Goal: Task Accomplishment & Management: Complete application form

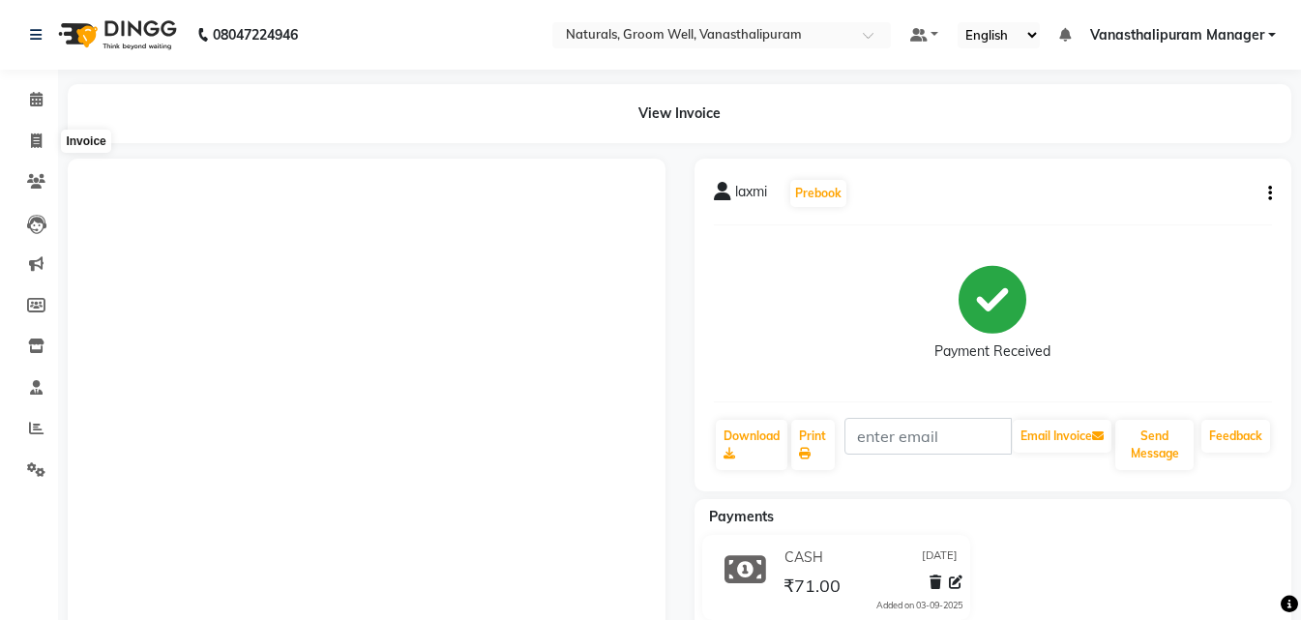
click at [29, 146] on span at bounding box center [36, 142] width 34 height 22
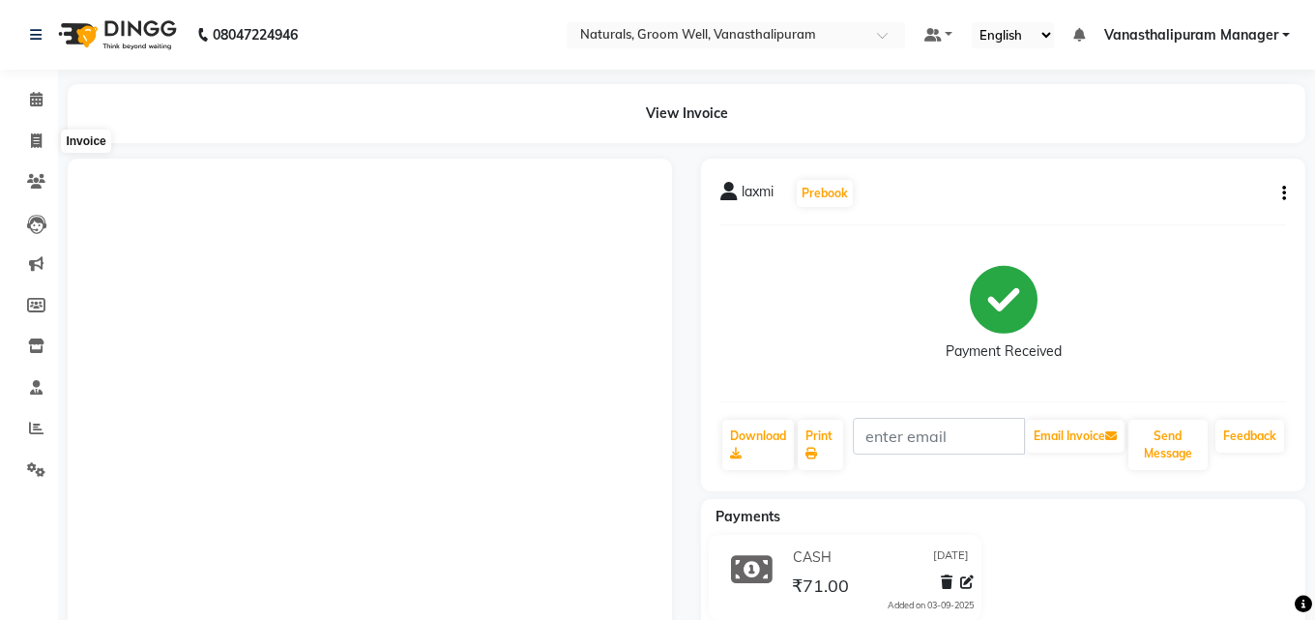
select select "5859"
select select "service"
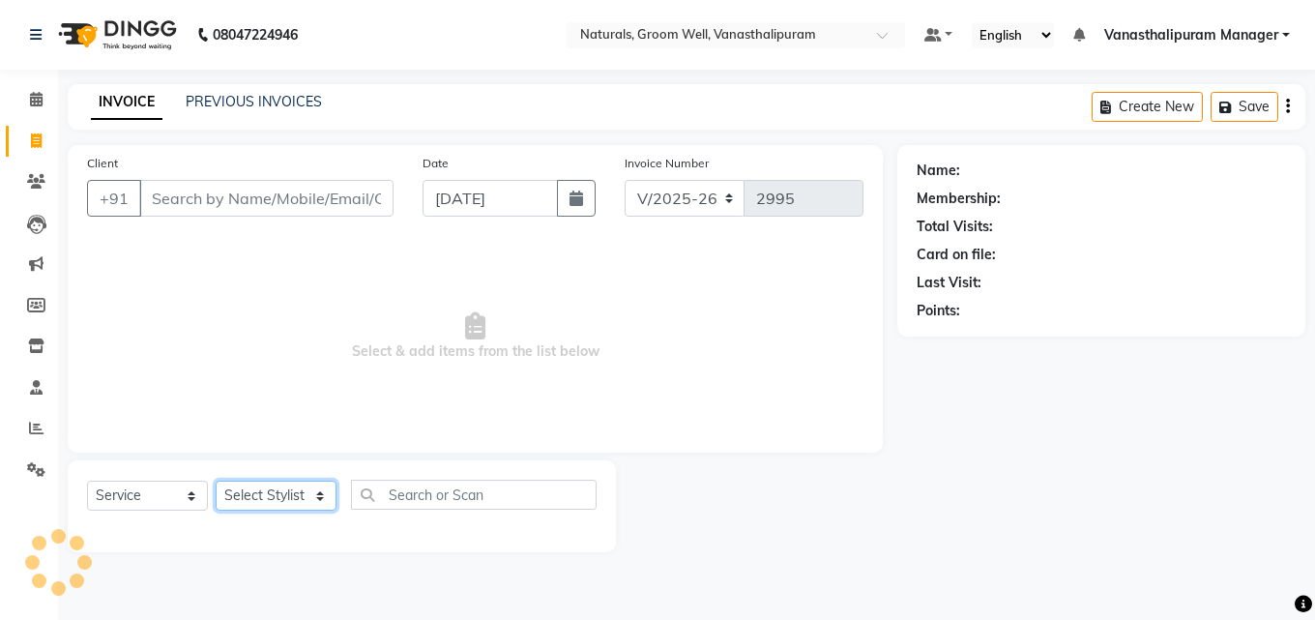
click at [276, 488] on select "Select Stylist" at bounding box center [276, 496] width 121 height 30
select select "41441"
click at [216, 481] on select "Select Stylist [PERSON_NAME] kiran [PERSON_NAME] [PERSON_NAME] [PERSON_NAME] [P…" at bounding box center [276, 496] width 121 height 30
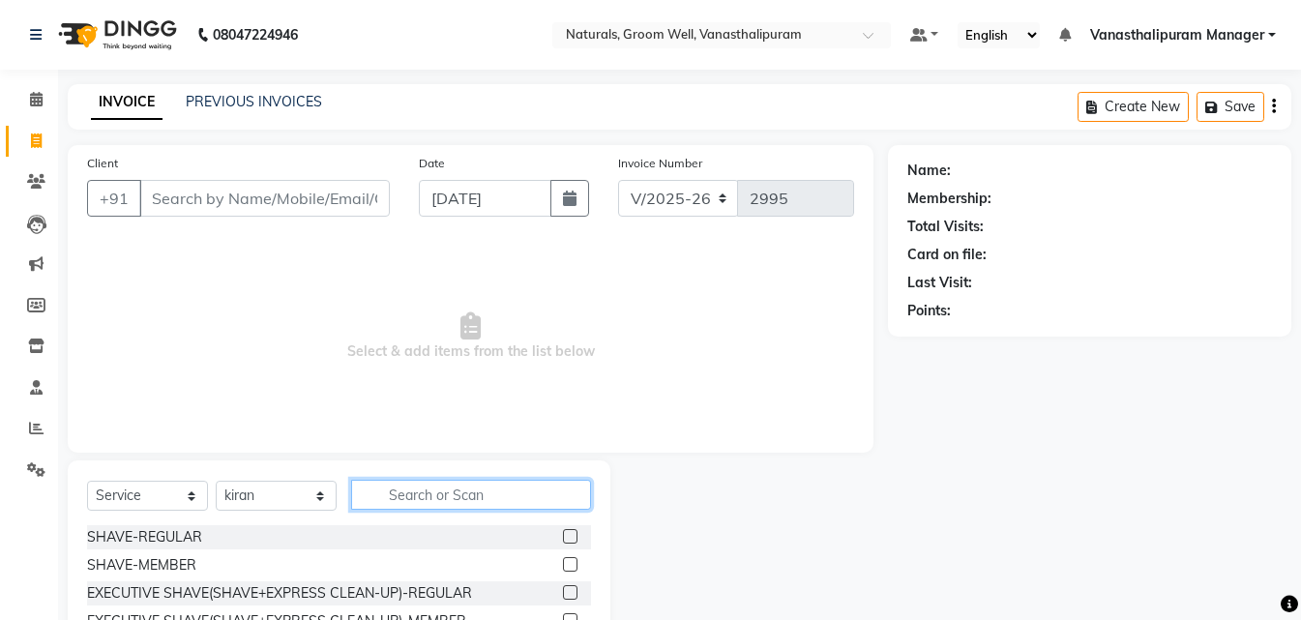
click at [438, 498] on input "text" at bounding box center [471, 495] width 240 height 30
type input "body"
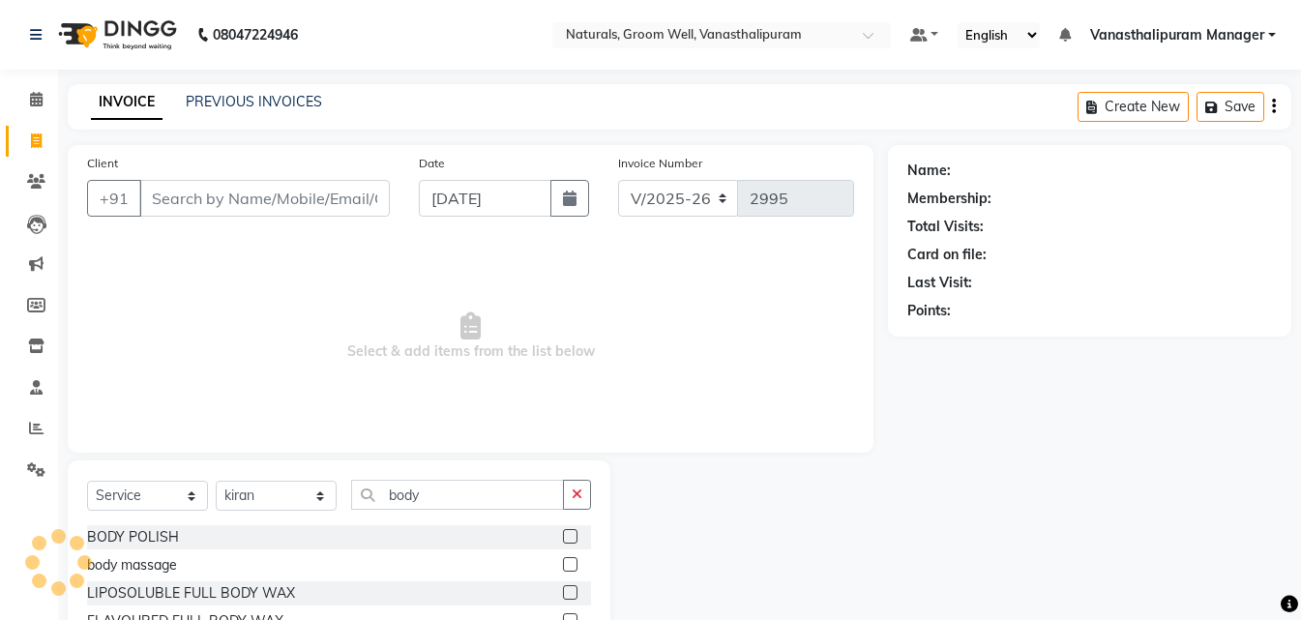
click at [569, 568] on label at bounding box center [570, 564] width 15 height 15
click at [569, 568] on input "checkbox" at bounding box center [569, 565] width 13 height 13
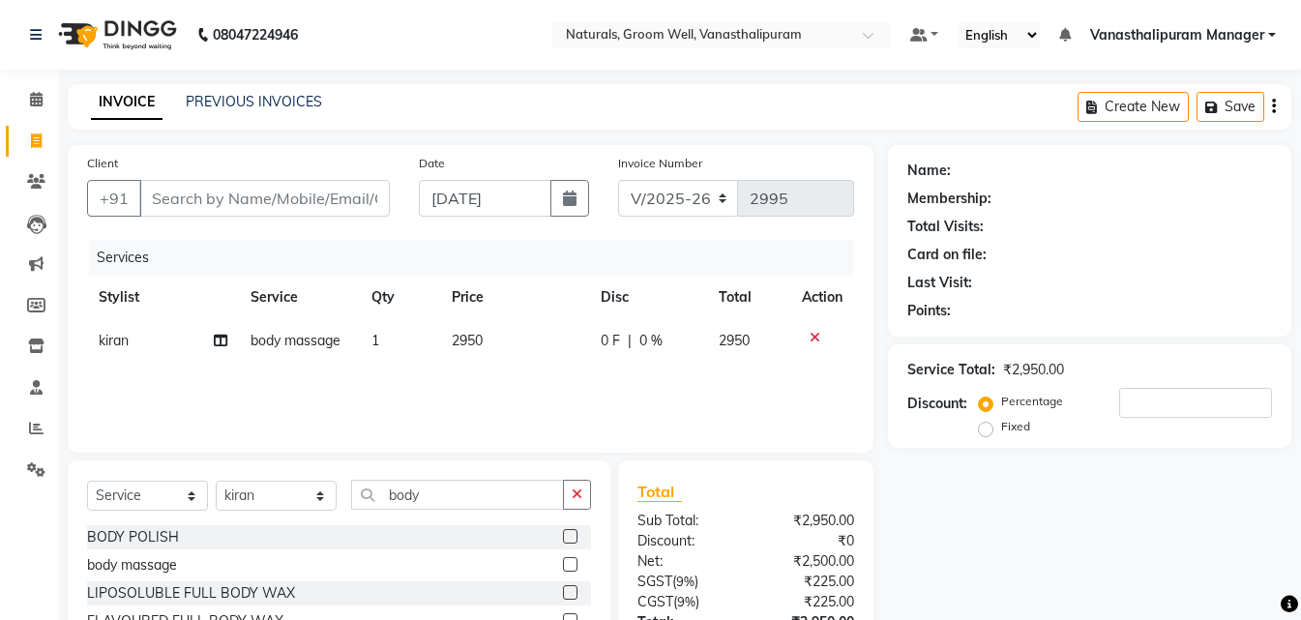
checkbox input "false"
click at [530, 356] on td "2950" at bounding box center [514, 341] width 149 height 44
select select "41441"
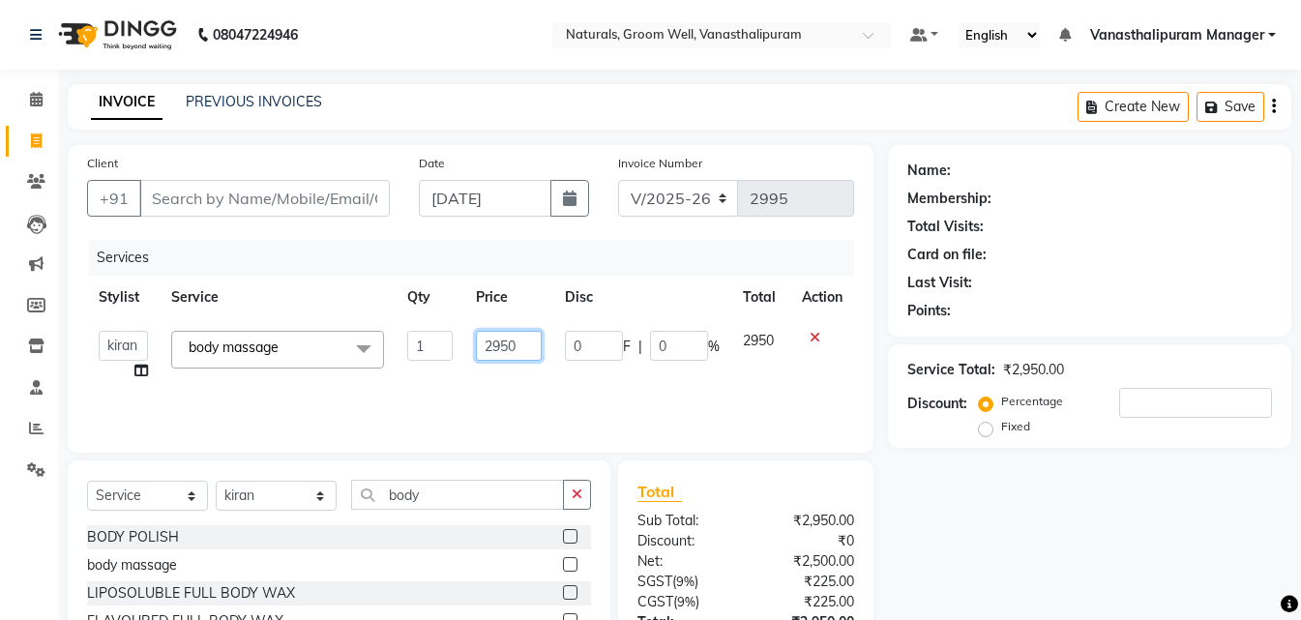
click at [528, 354] on input "2950" at bounding box center [509, 346] width 66 height 30
type input "2"
type input "0"
type input "5"
type input "4000"
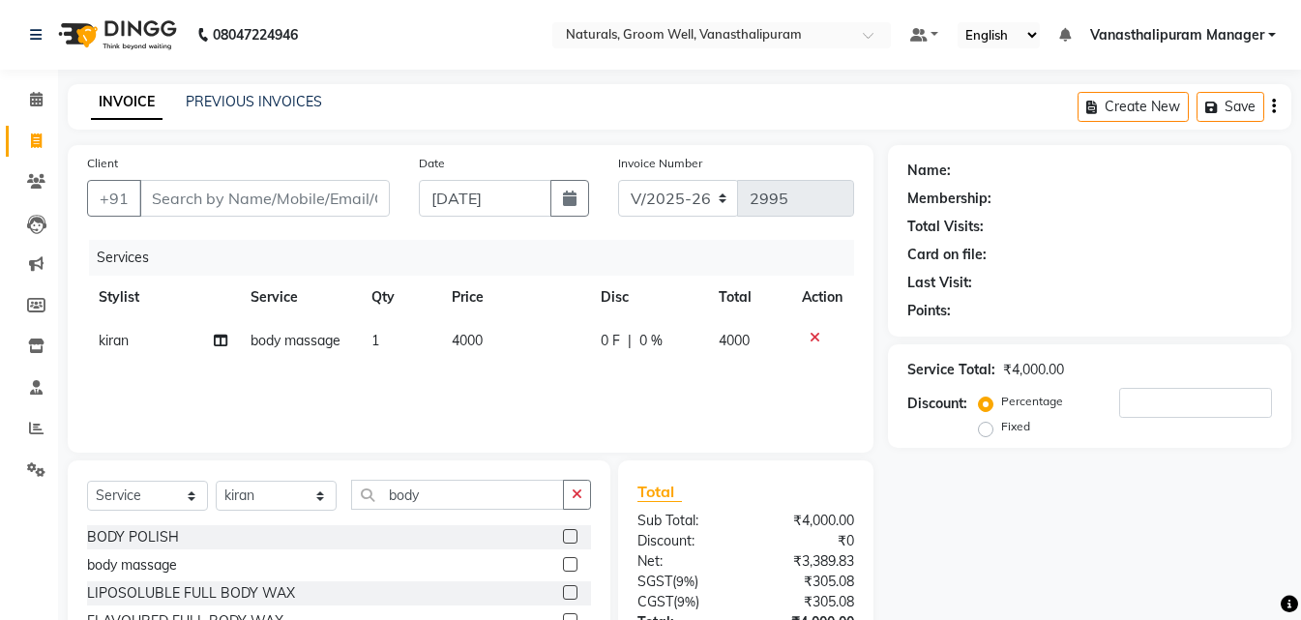
click at [138, 344] on td "kiran" at bounding box center [163, 341] width 152 height 44
select select "41441"
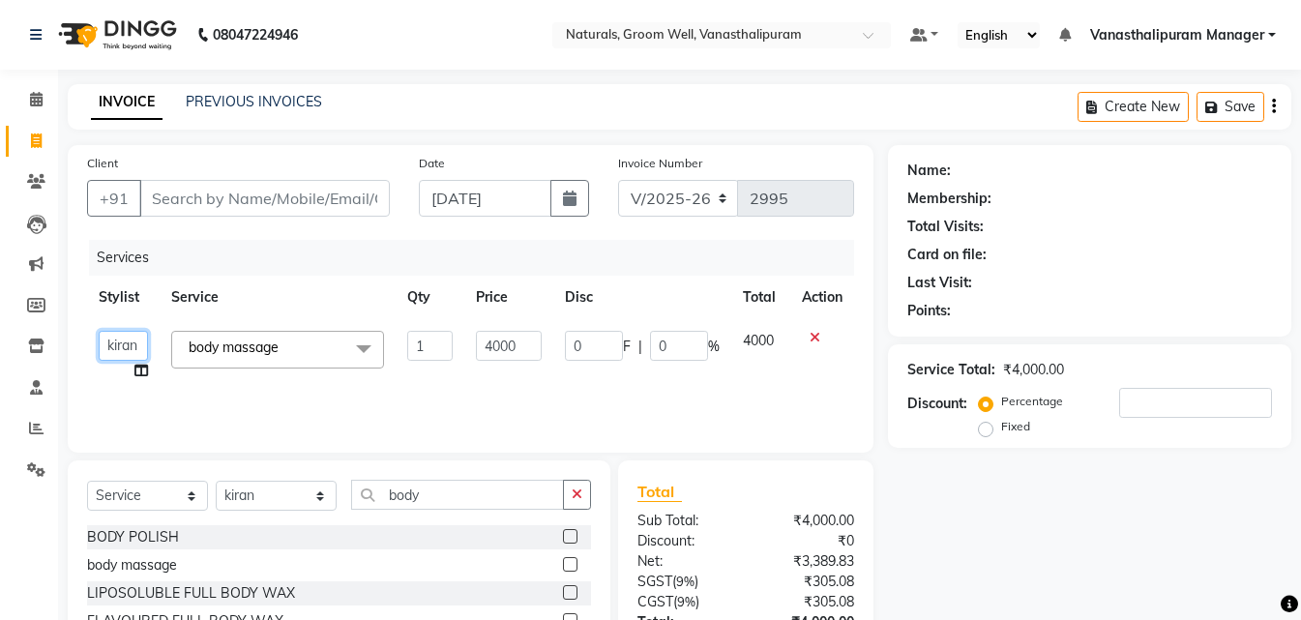
click at [116, 342] on select "[PERSON_NAME] [PERSON_NAME] [PERSON_NAME] [PERSON_NAME] [PERSON_NAME] sandhya V…" at bounding box center [123, 346] width 49 height 30
select select "90083"
click at [227, 199] on input "Client" at bounding box center [264, 198] width 250 height 37
click at [815, 338] on icon at bounding box center [814, 338] width 11 height 14
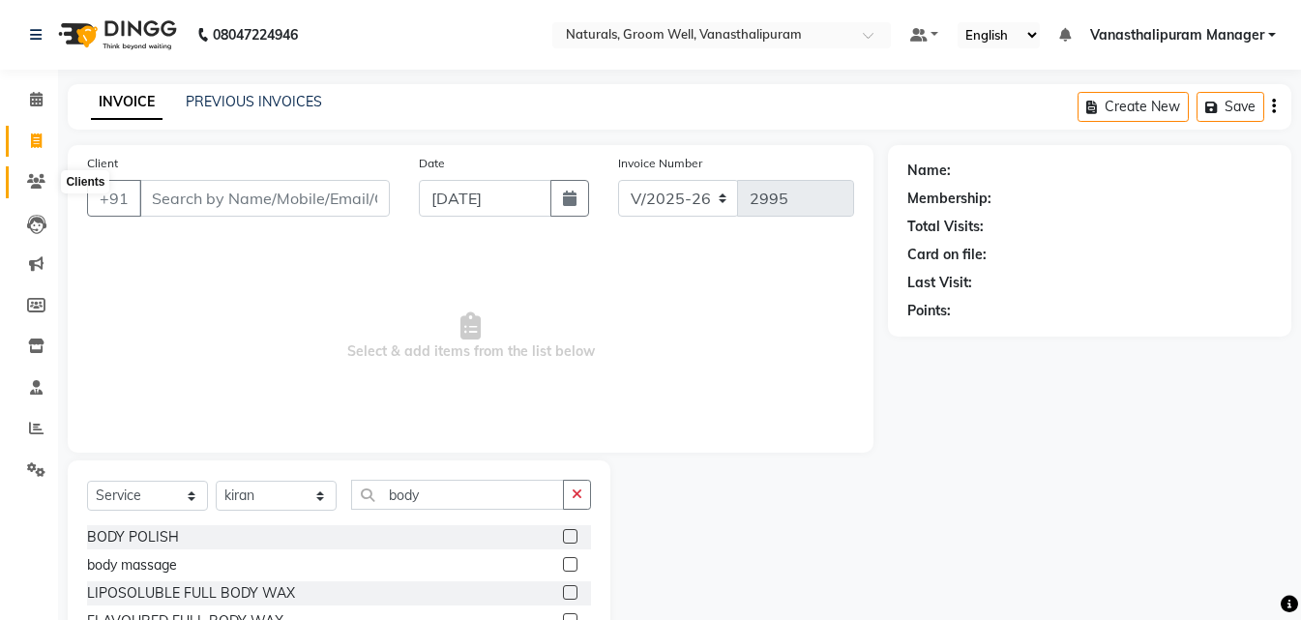
click at [32, 190] on span at bounding box center [36, 182] width 34 height 22
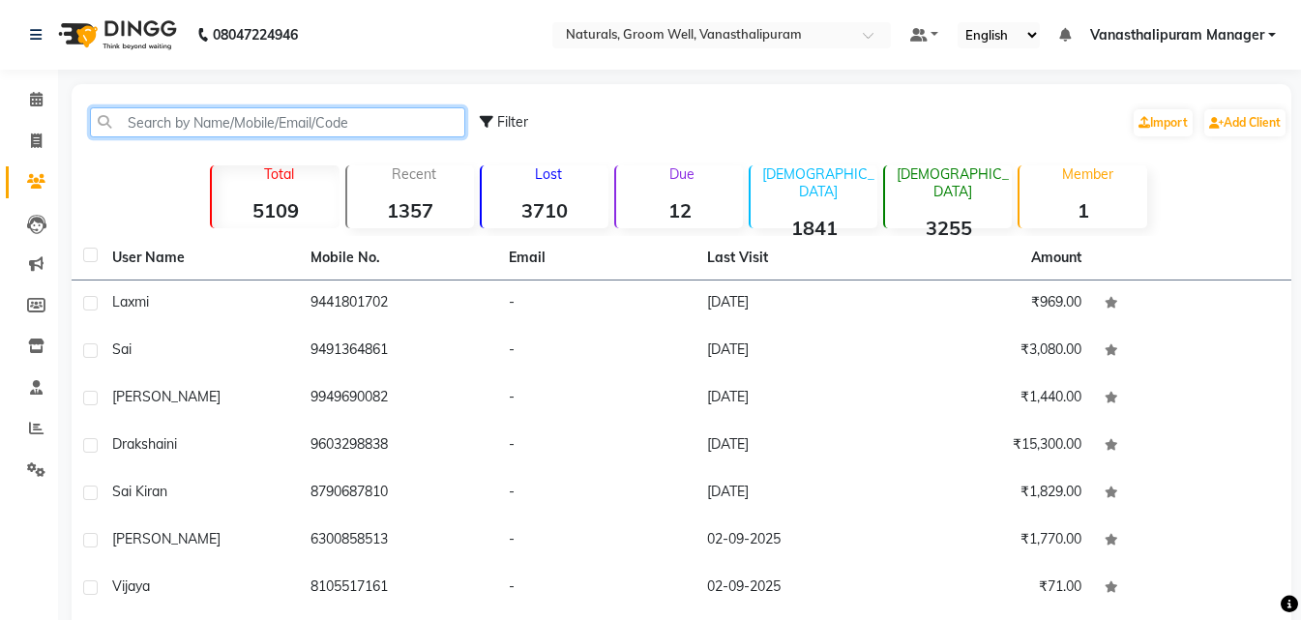
click at [205, 132] on input "text" at bounding box center [277, 122] width 375 height 30
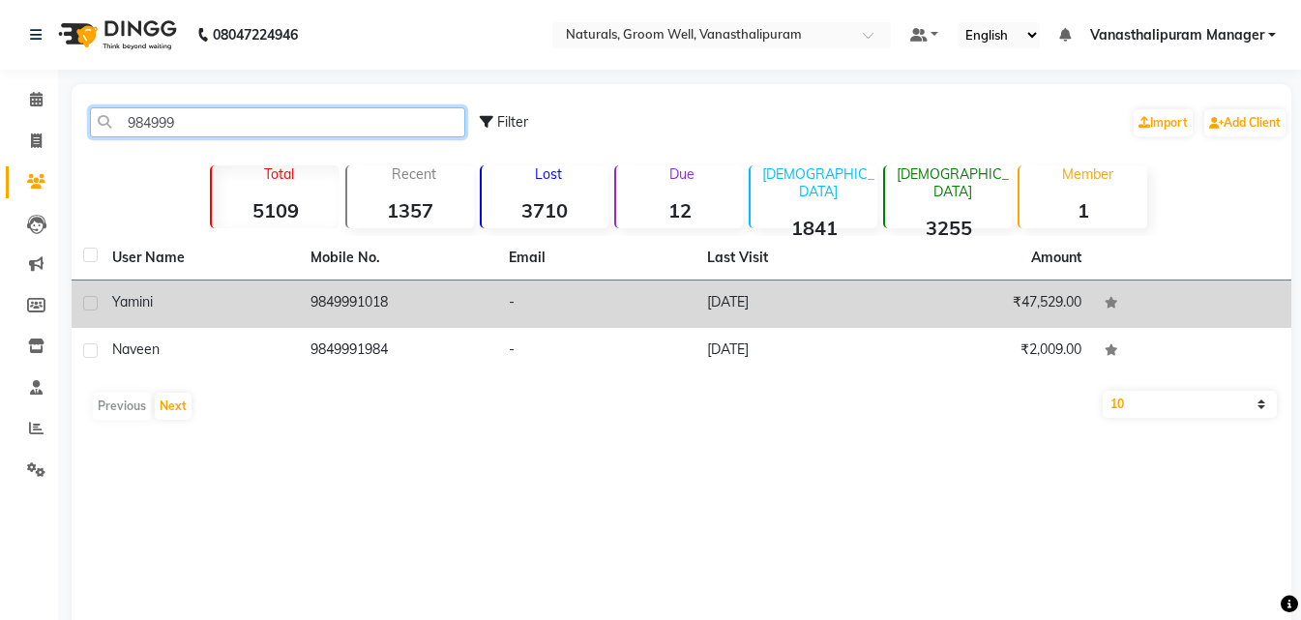
type input "984999"
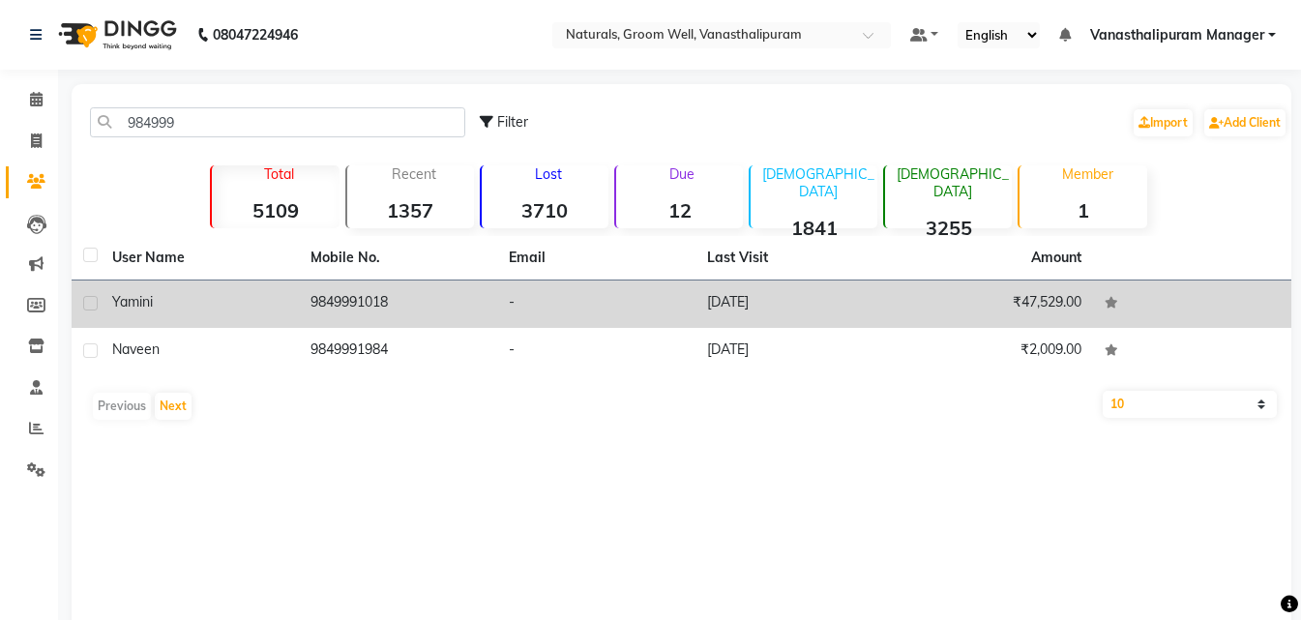
click at [382, 301] on td "9849991018" at bounding box center [398, 303] width 198 height 47
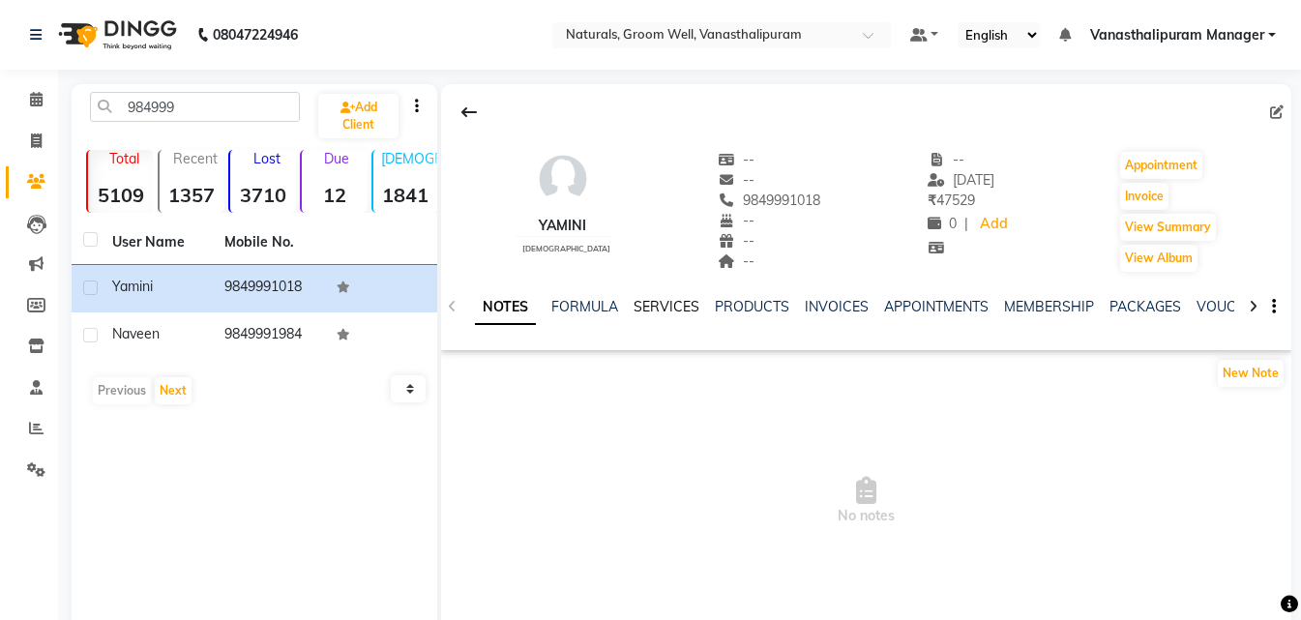
click at [653, 301] on link "SERVICES" at bounding box center [666, 306] width 66 height 17
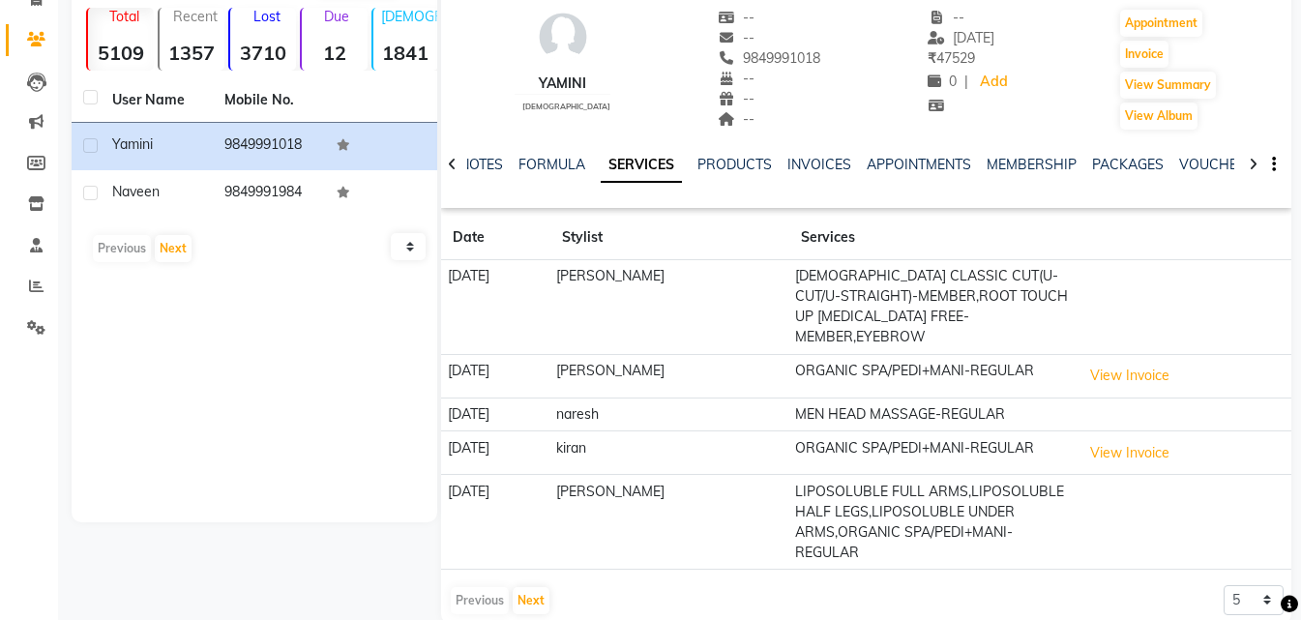
scroll to position [155, 0]
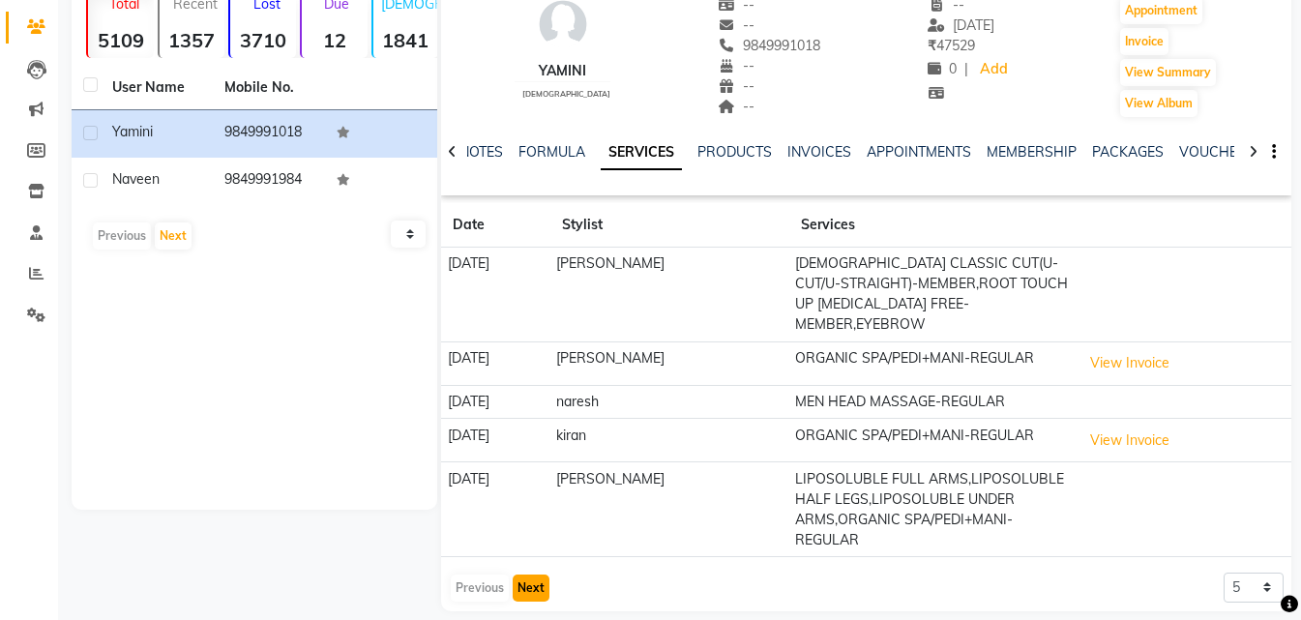
click at [515, 574] on button "Next" at bounding box center [531, 587] width 37 height 27
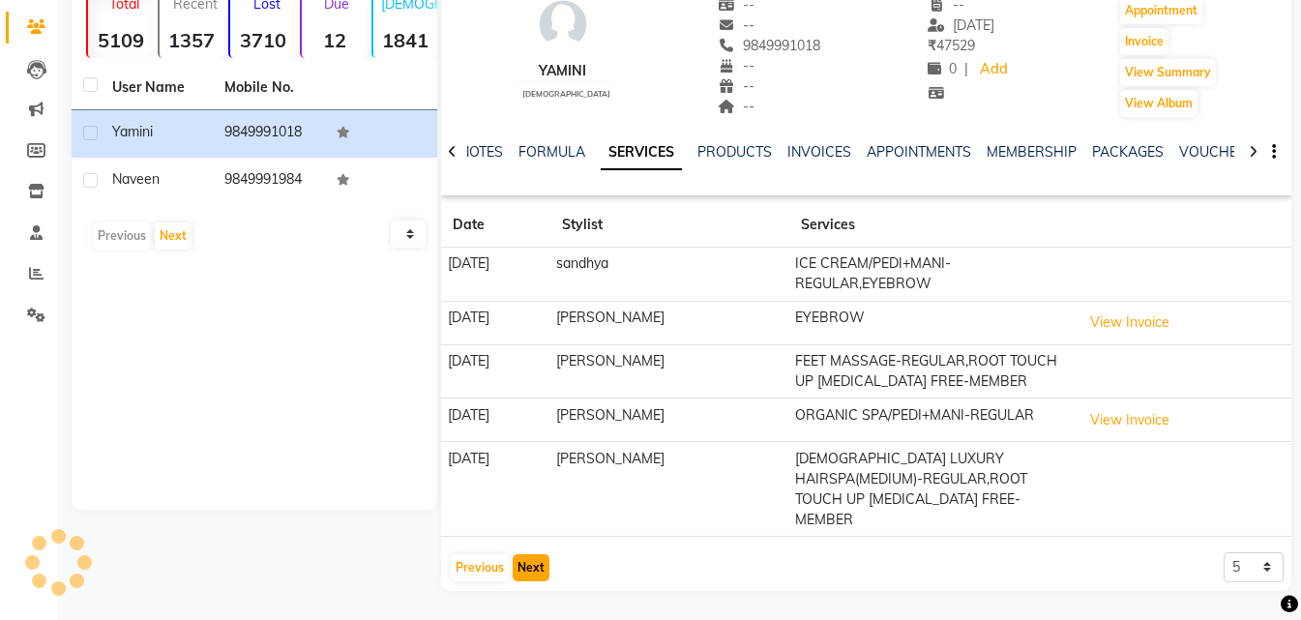
scroll to position [134, 0]
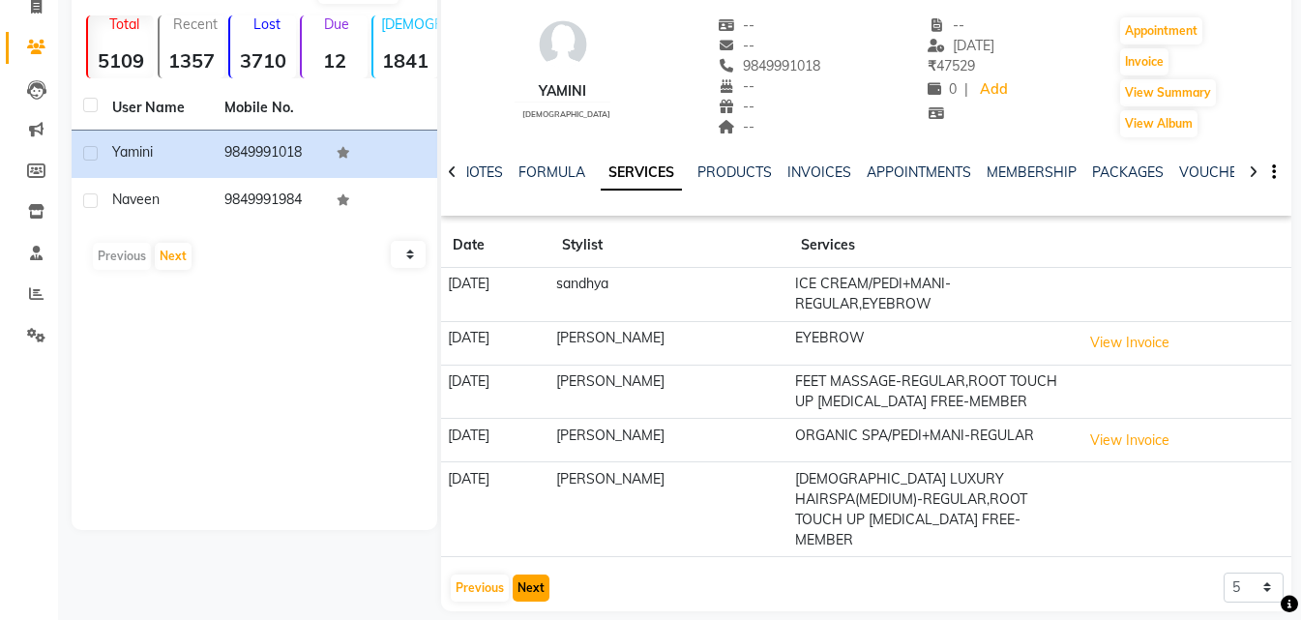
click at [515, 574] on button "Next" at bounding box center [531, 587] width 37 height 27
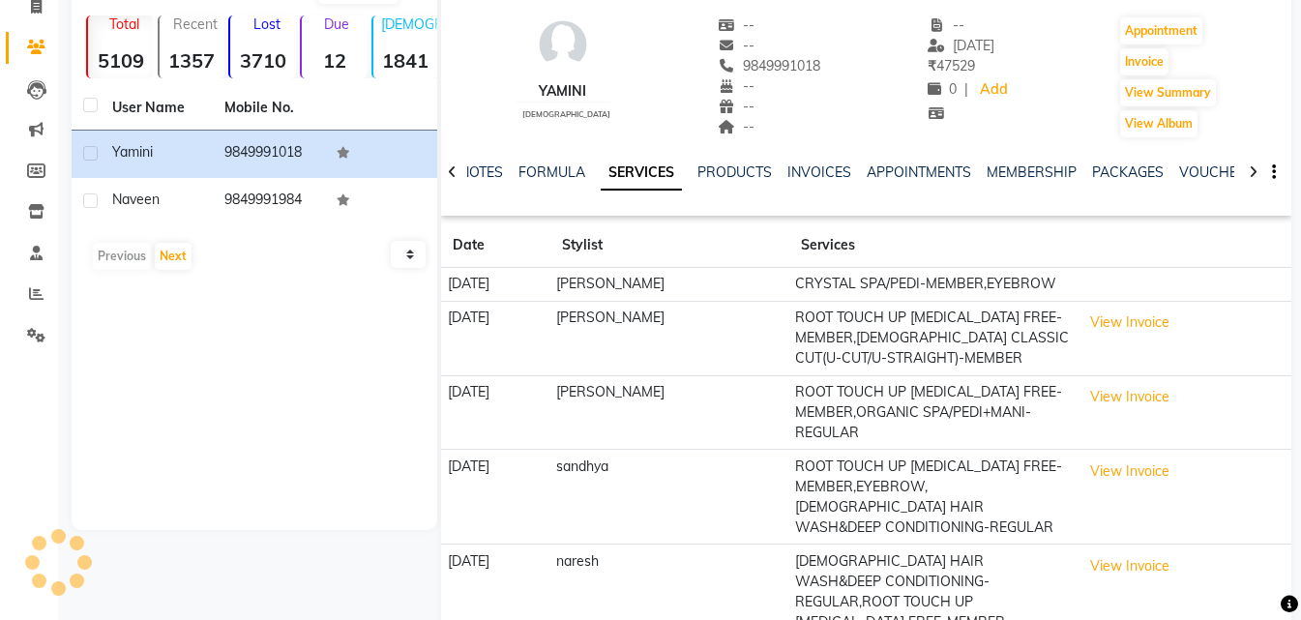
scroll to position [155, 0]
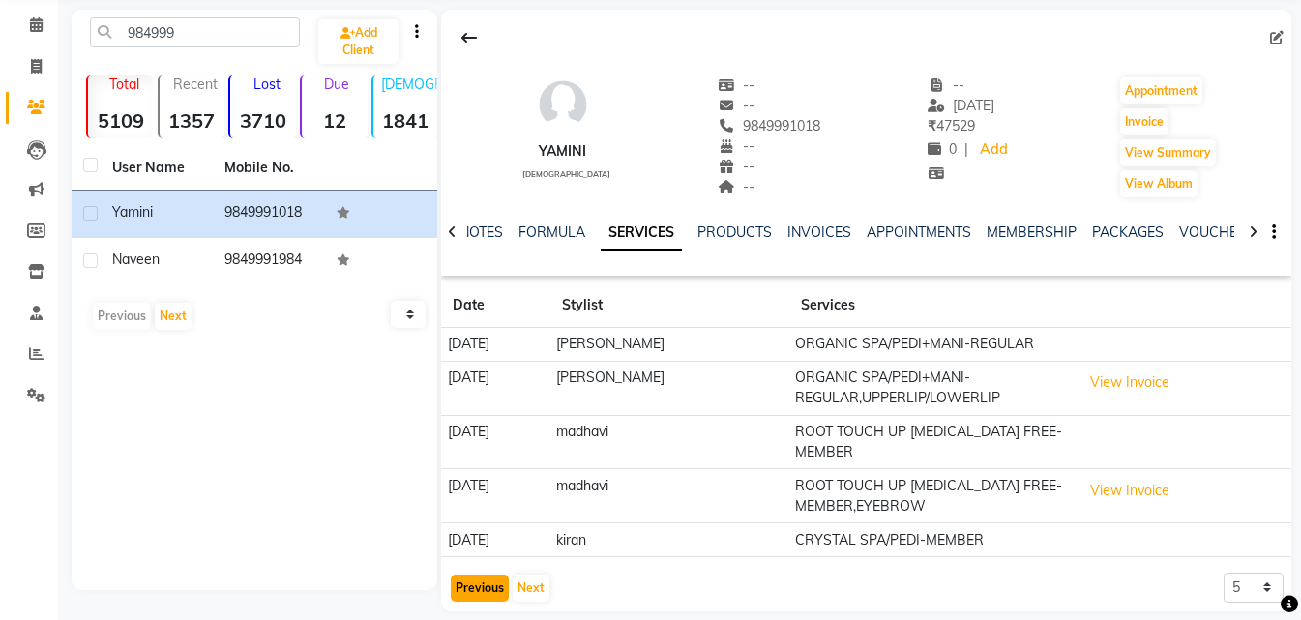
click at [480, 574] on button "Previous" at bounding box center [480, 587] width 58 height 27
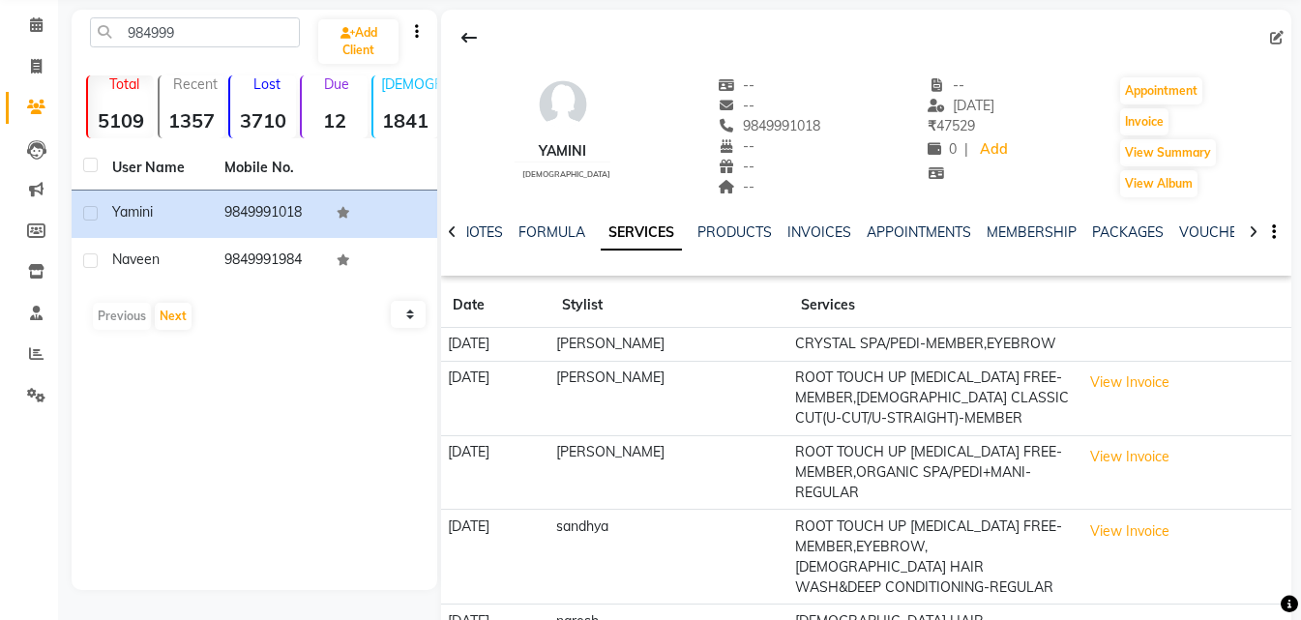
click at [480, 571] on td "[DATE]" at bounding box center [495, 557] width 109 height 95
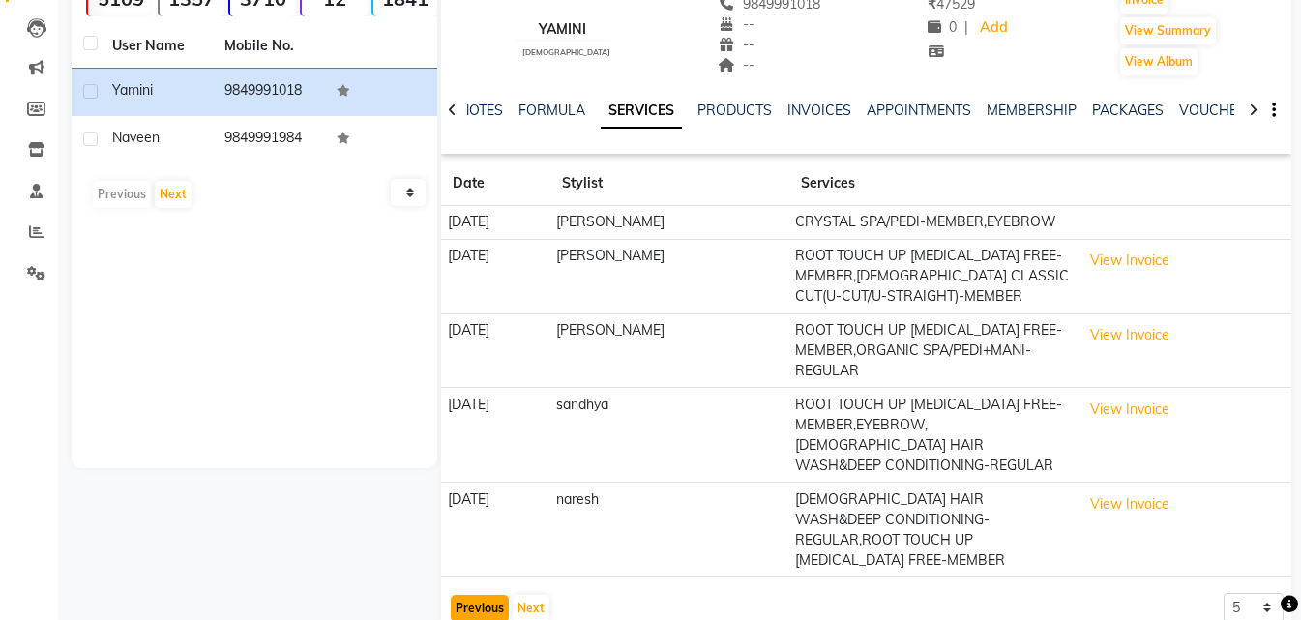
click at [483, 595] on button "Previous" at bounding box center [480, 608] width 58 height 27
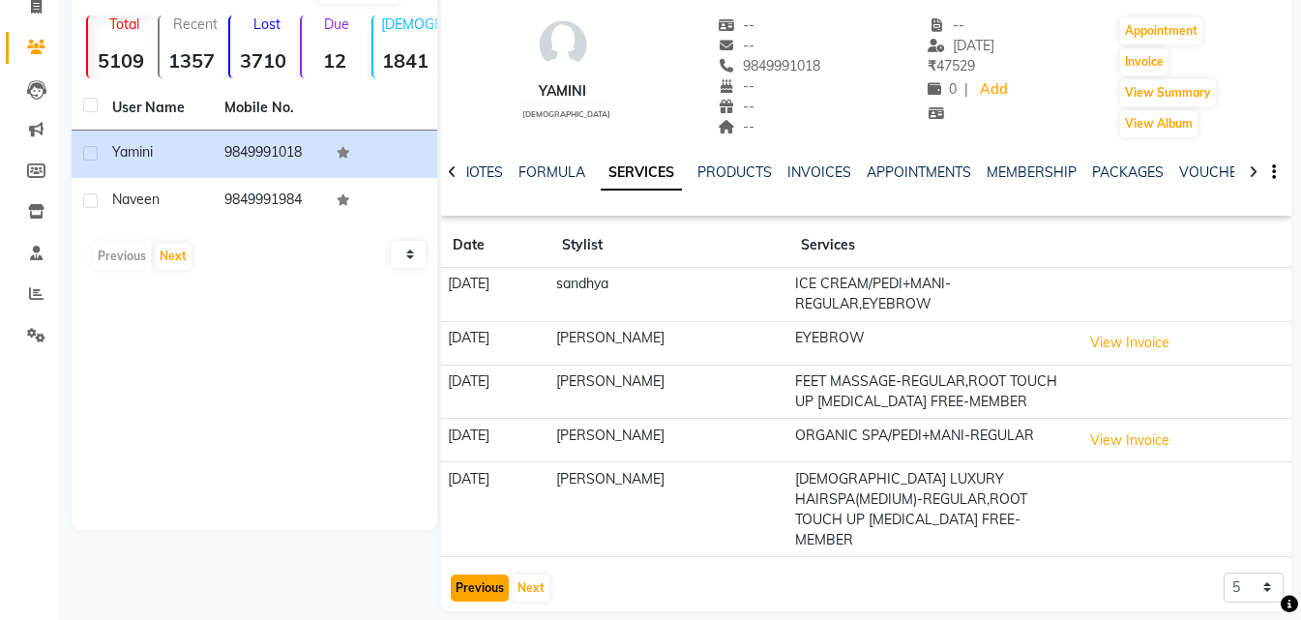
click at [483, 574] on button "Previous" at bounding box center [480, 587] width 58 height 27
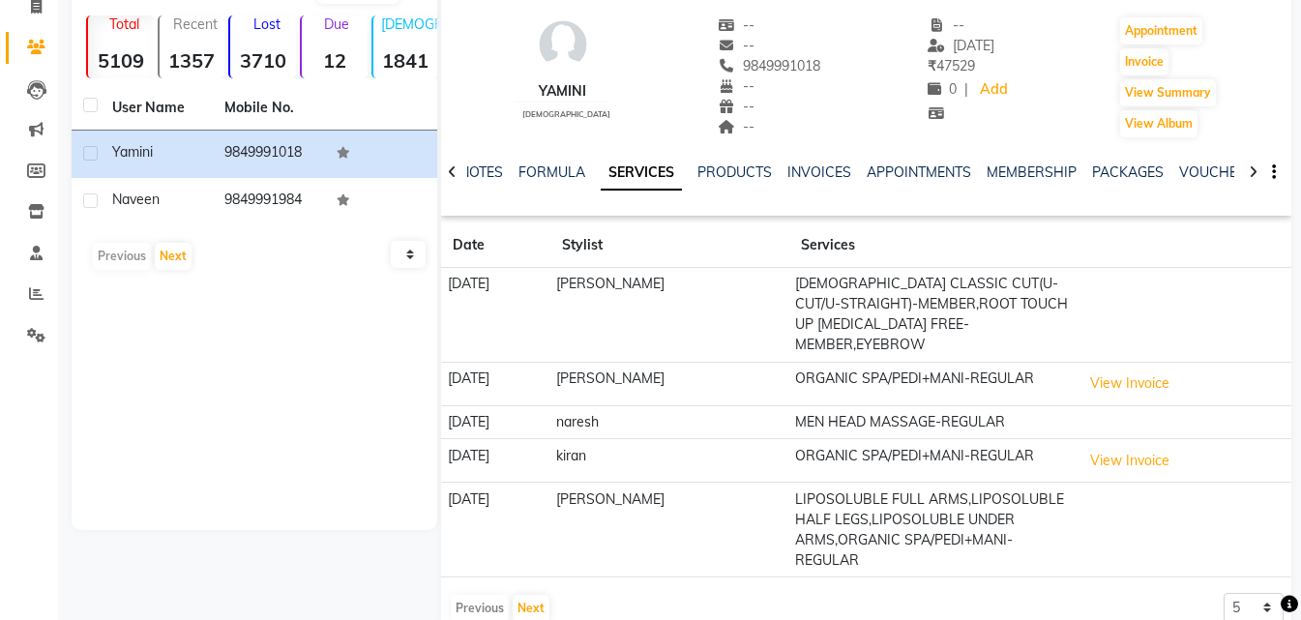
click at [483, 593] on div "Previous Next" at bounding box center [500, 608] width 103 height 31
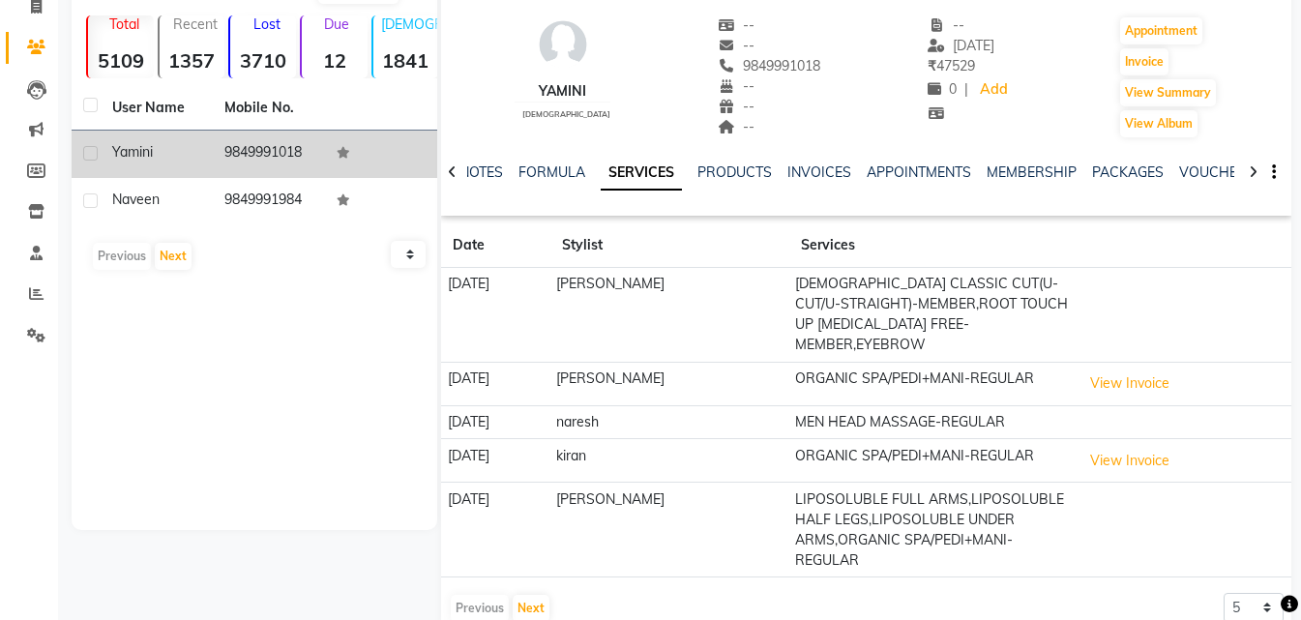
click at [267, 158] on td "9849991018" at bounding box center [269, 154] width 112 height 47
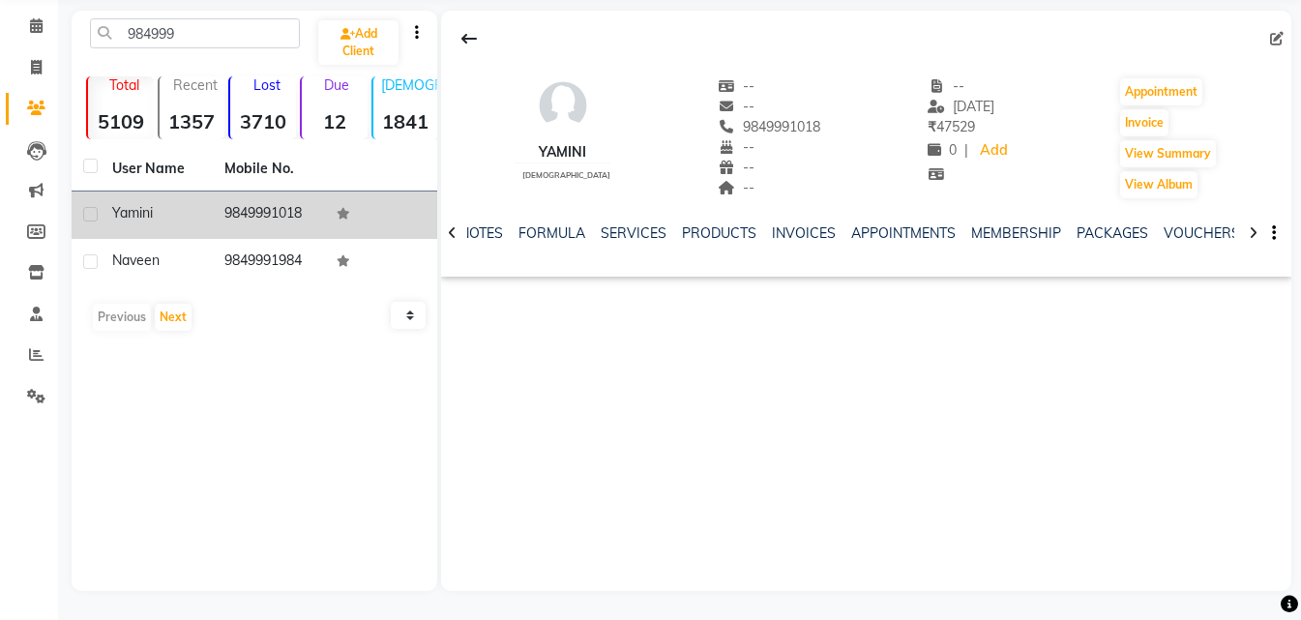
scroll to position [73, 0]
click at [267, 158] on th "Mobile No." at bounding box center [269, 169] width 112 height 44
click at [266, 205] on td "9849991018" at bounding box center [269, 214] width 112 height 47
copy td "9849991018"
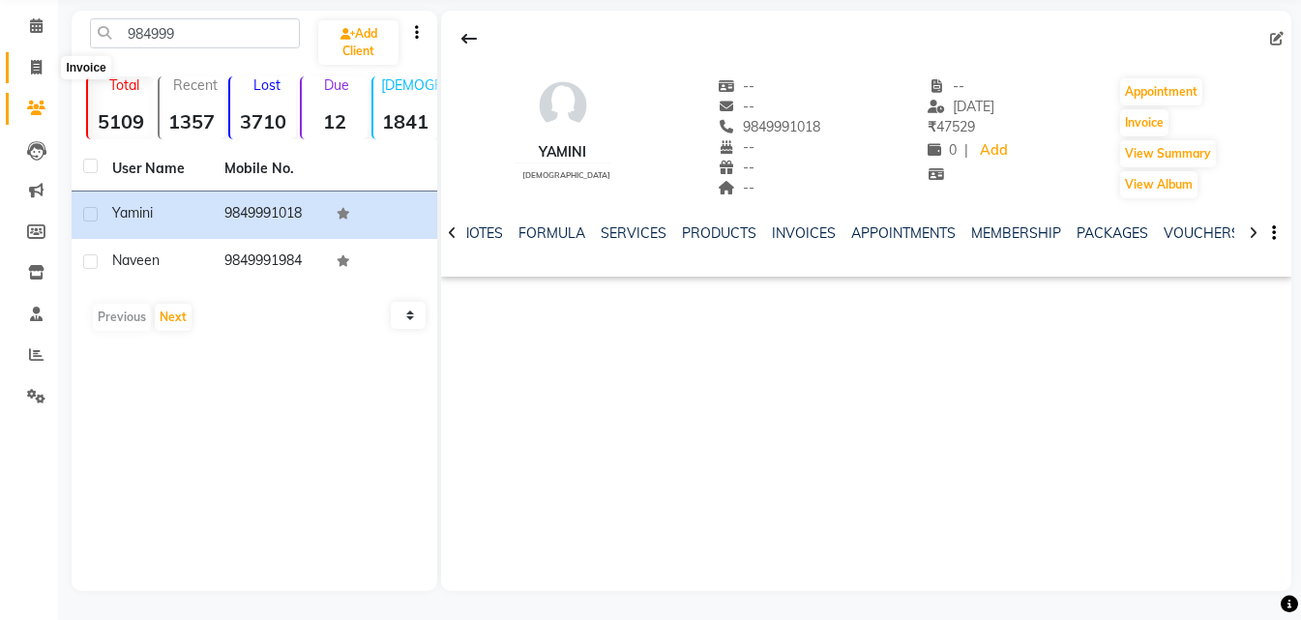
click at [33, 74] on span at bounding box center [36, 68] width 34 height 22
select select "service"
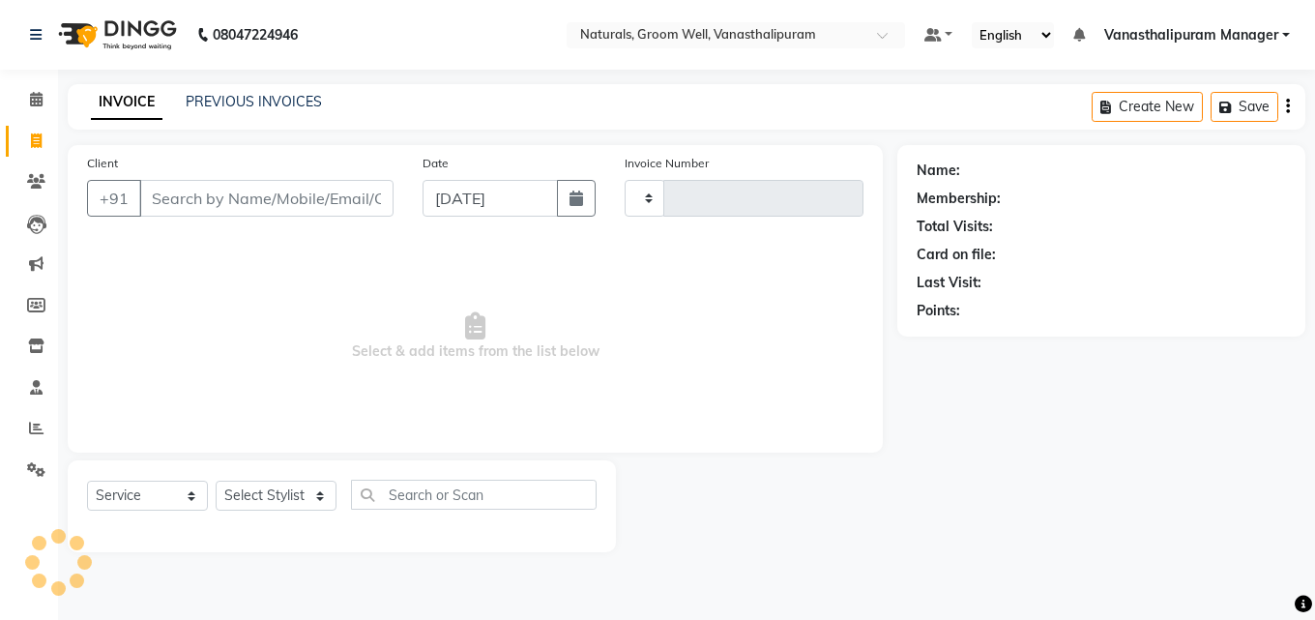
type input "2995"
select select "5859"
click at [192, 193] on input "Client" at bounding box center [266, 198] width 254 height 37
type input "9849991018"
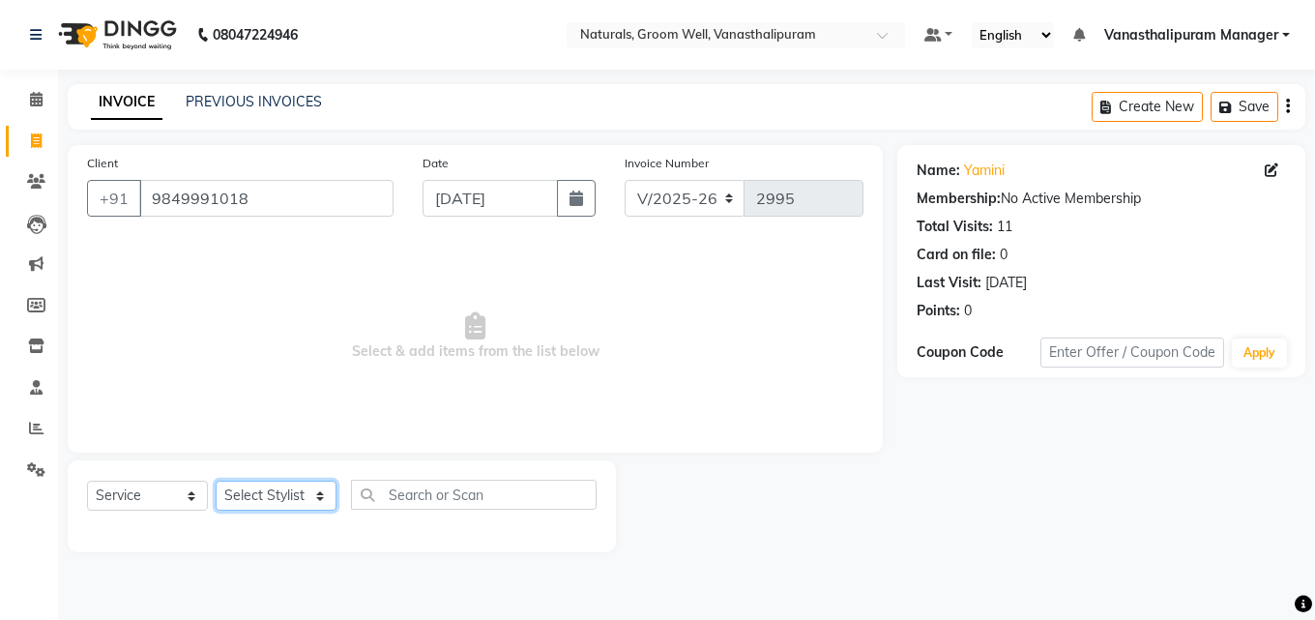
click at [268, 497] on select "Select Stylist [PERSON_NAME] kiran [PERSON_NAME] [PERSON_NAME] [PERSON_NAME] [P…" at bounding box center [276, 496] width 121 height 30
select select "90083"
click at [216, 481] on select "Select Stylist [PERSON_NAME] kiran [PERSON_NAME] [PERSON_NAME] [PERSON_NAME] [P…" at bounding box center [276, 496] width 121 height 30
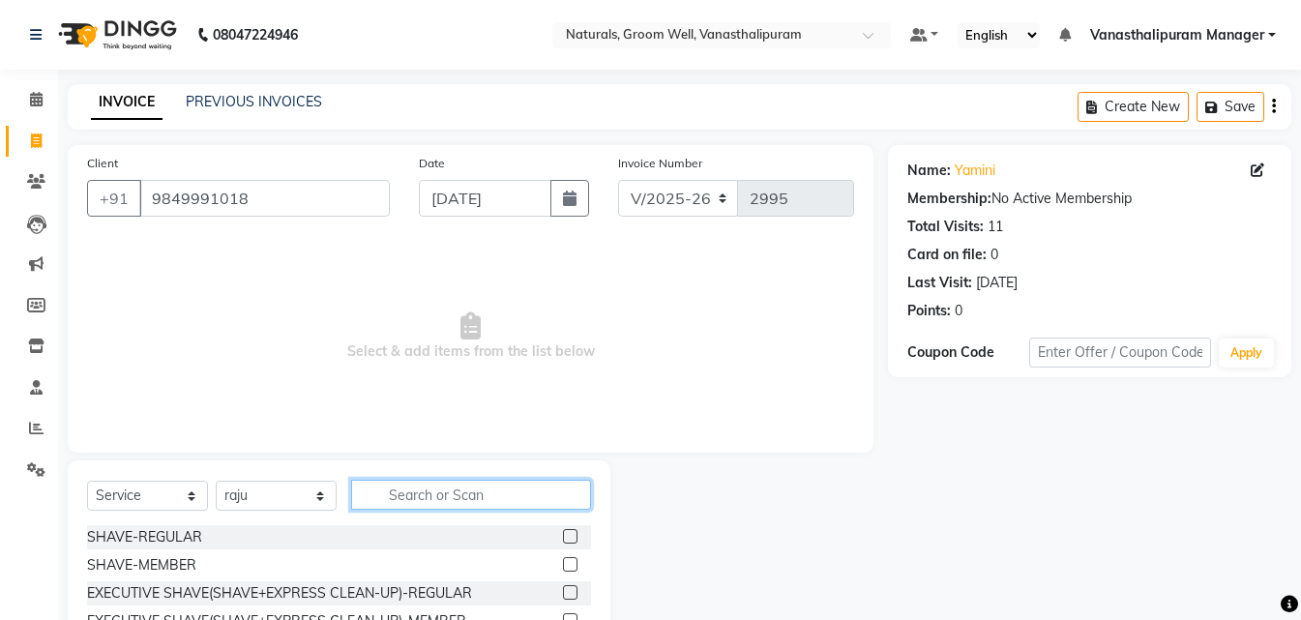
click at [490, 490] on input "text" at bounding box center [471, 495] width 240 height 30
type input "body"
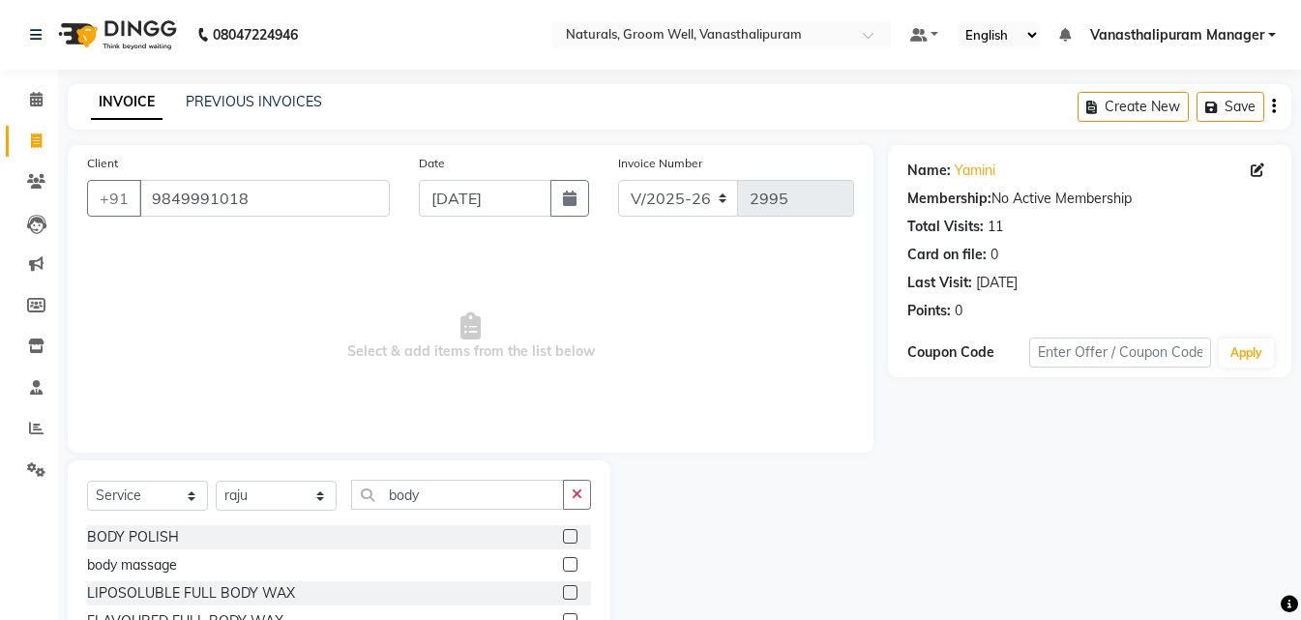
click at [568, 565] on label at bounding box center [570, 564] width 15 height 15
click at [568, 565] on input "checkbox" at bounding box center [569, 565] width 13 height 13
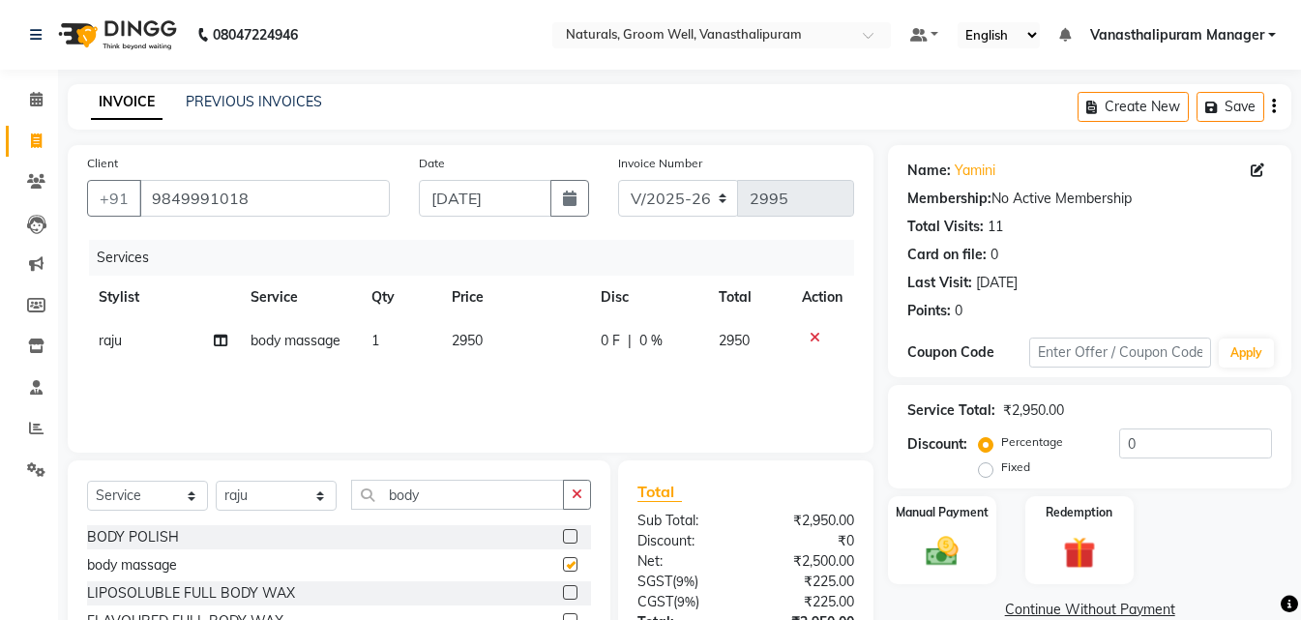
checkbox input "false"
click at [522, 354] on td "2950" at bounding box center [514, 341] width 149 height 44
select select "90083"
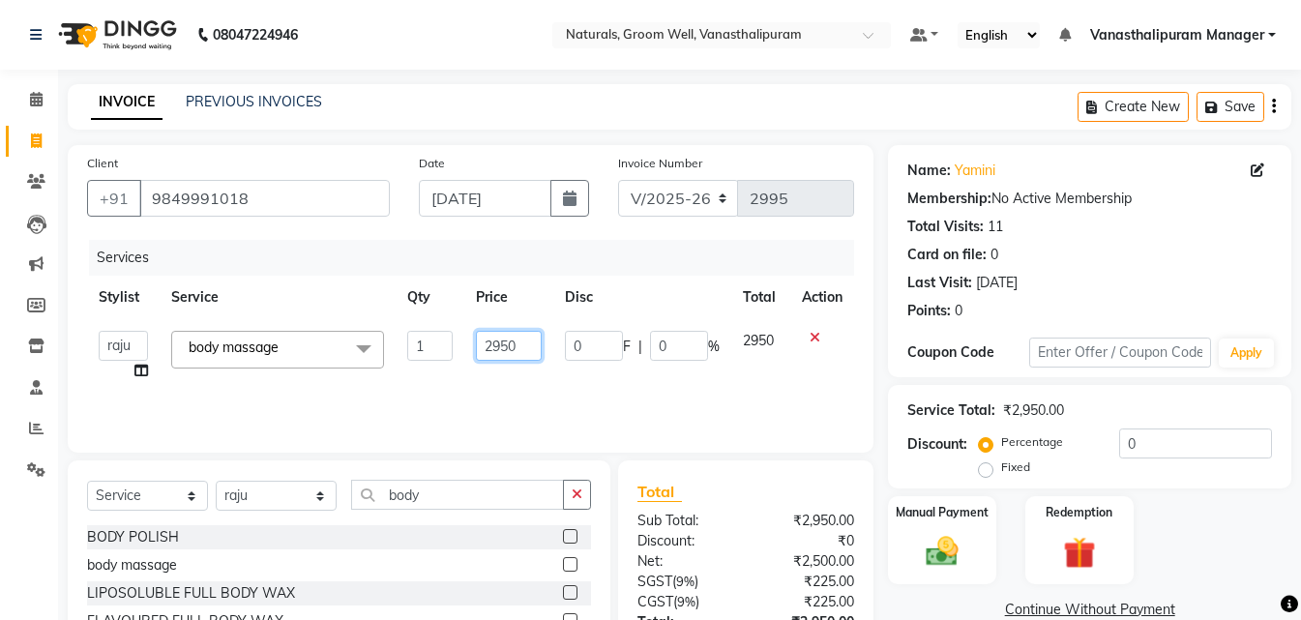
click at [522, 354] on input "2950" at bounding box center [509, 346] width 66 height 30
type input "2"
type input "5000"
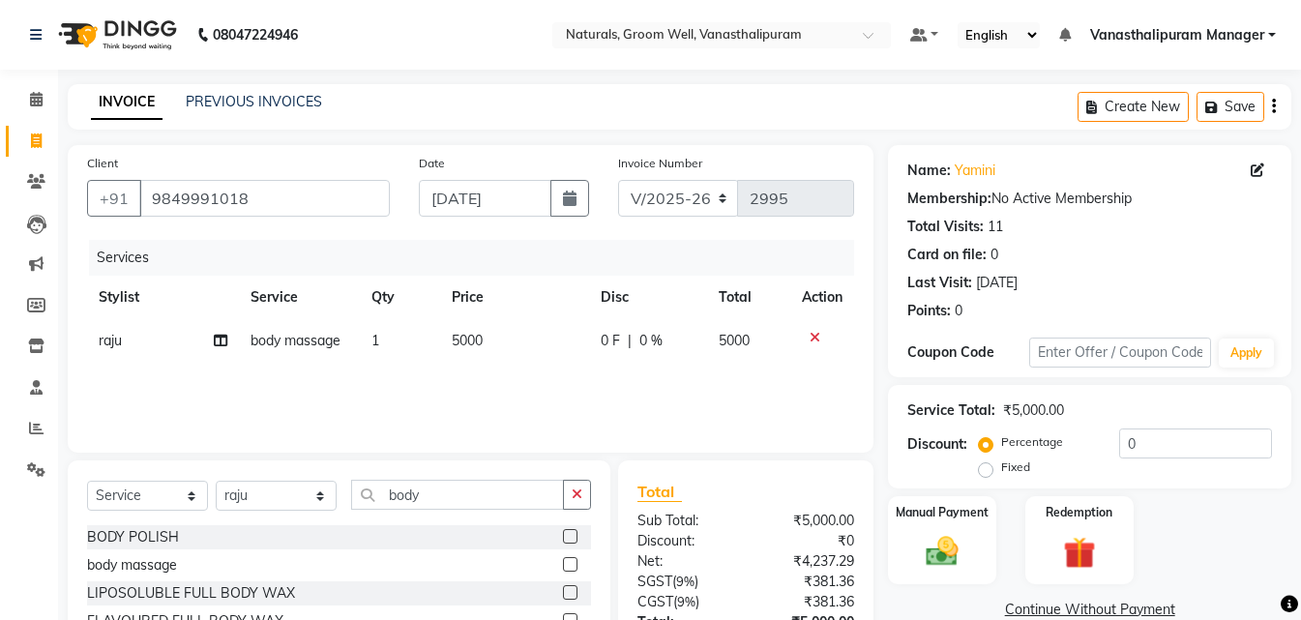
click at [579, 91] on div "INVOICE PREVIOUS INVOICES Create New Save" at bounding box center [679, 106] width 1223 height 45
click at [470, 351] on td "5000" at bounding box center [514, 341] width 149 height 44
select select "90083"
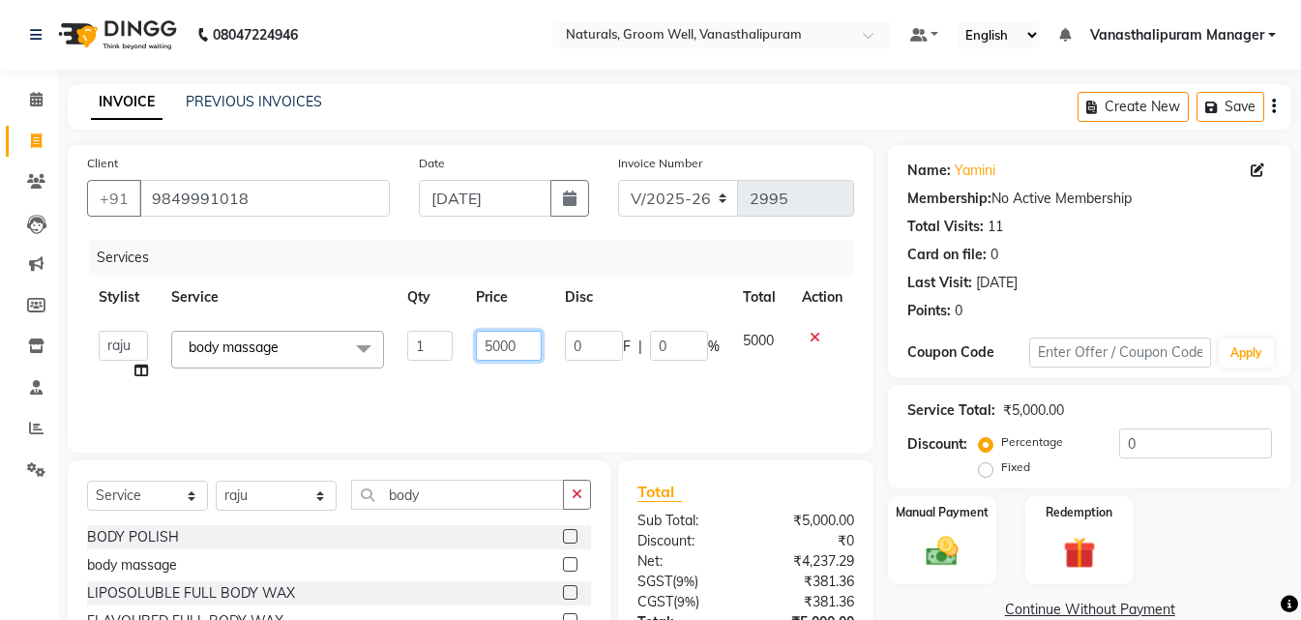
click at [531, 353] on input "5000" at bounding box center [509, 346] width 66 height 30
type input "5"
type input "4000"
click at [954, 543] on img at bounding box center [942, 551] width 54 height 39
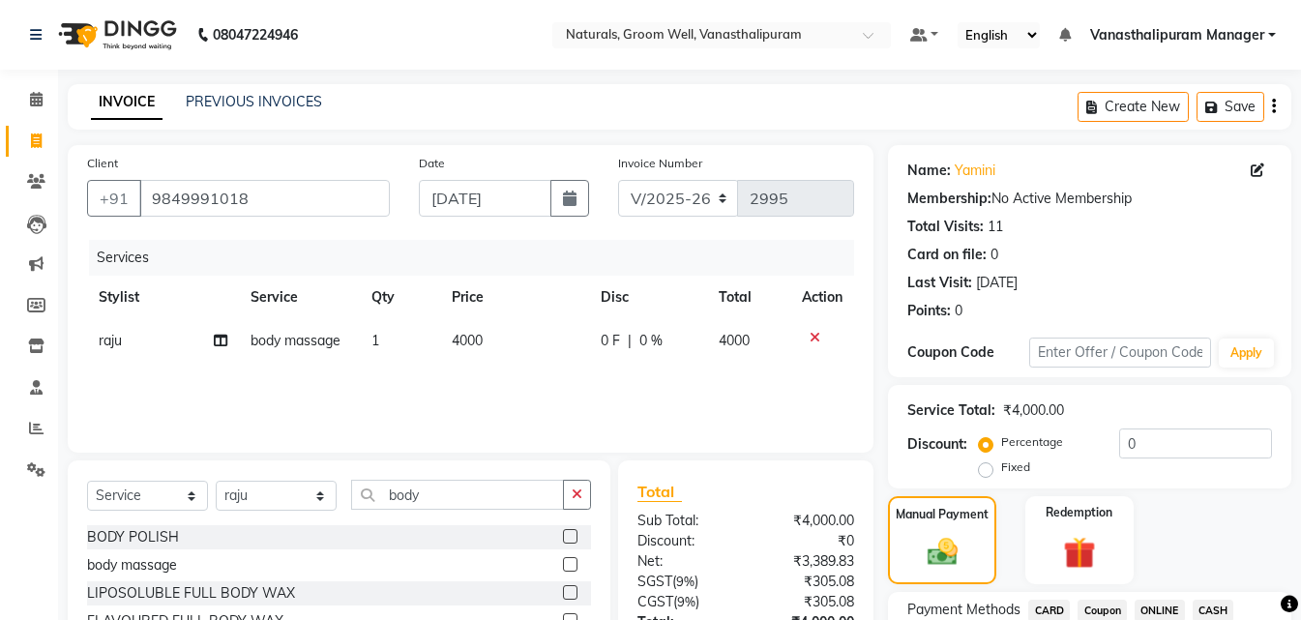
click at [1052, 607] on span "CARD" at bounding box center [1049, 611] width 42 height 22
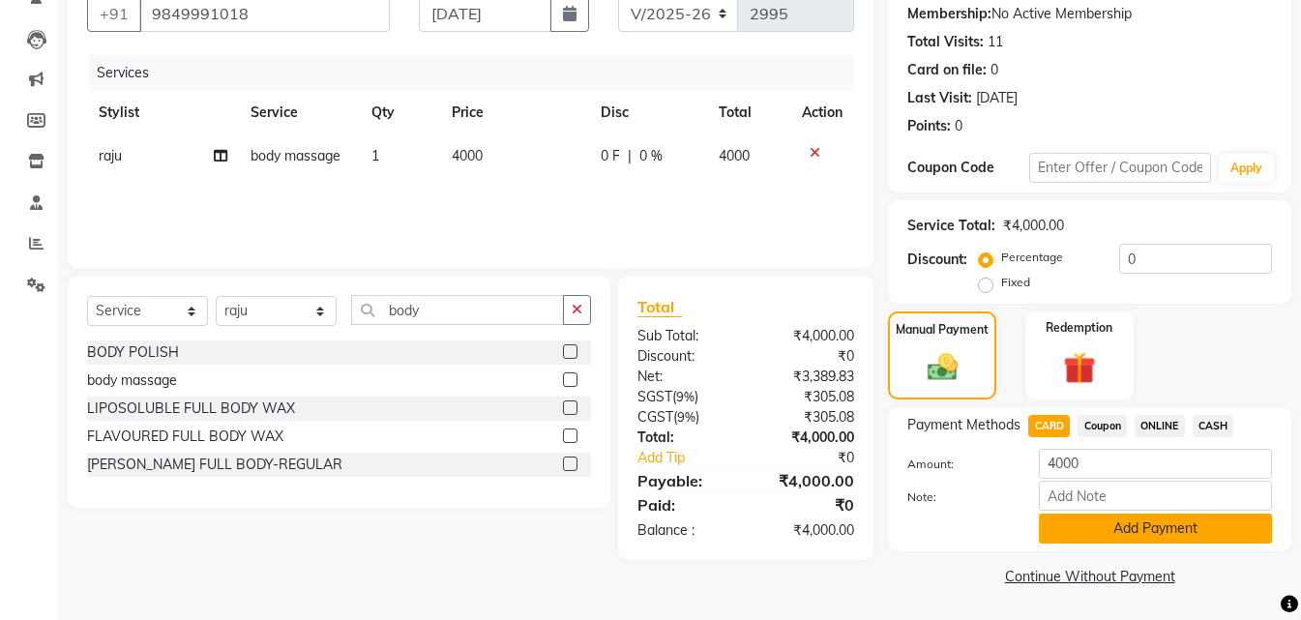
click at [1122, 525] on button "Add Payment" at bounding box center [1155, 528] width 233 height 30
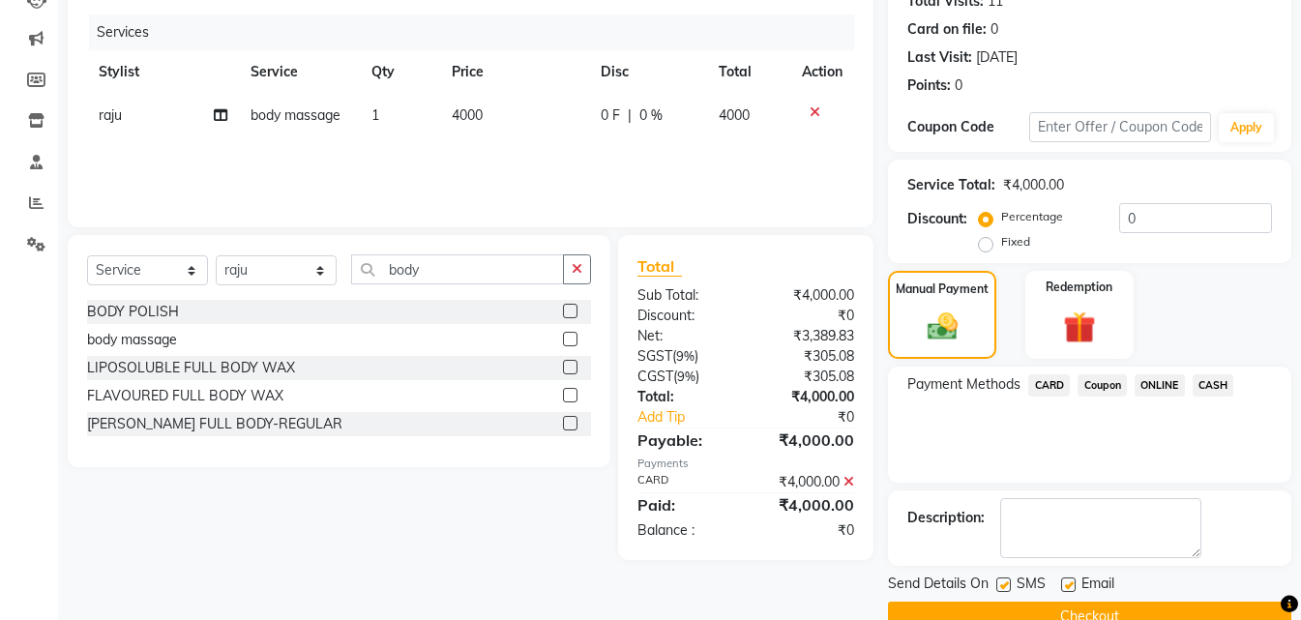
scroll to position [266, 0]
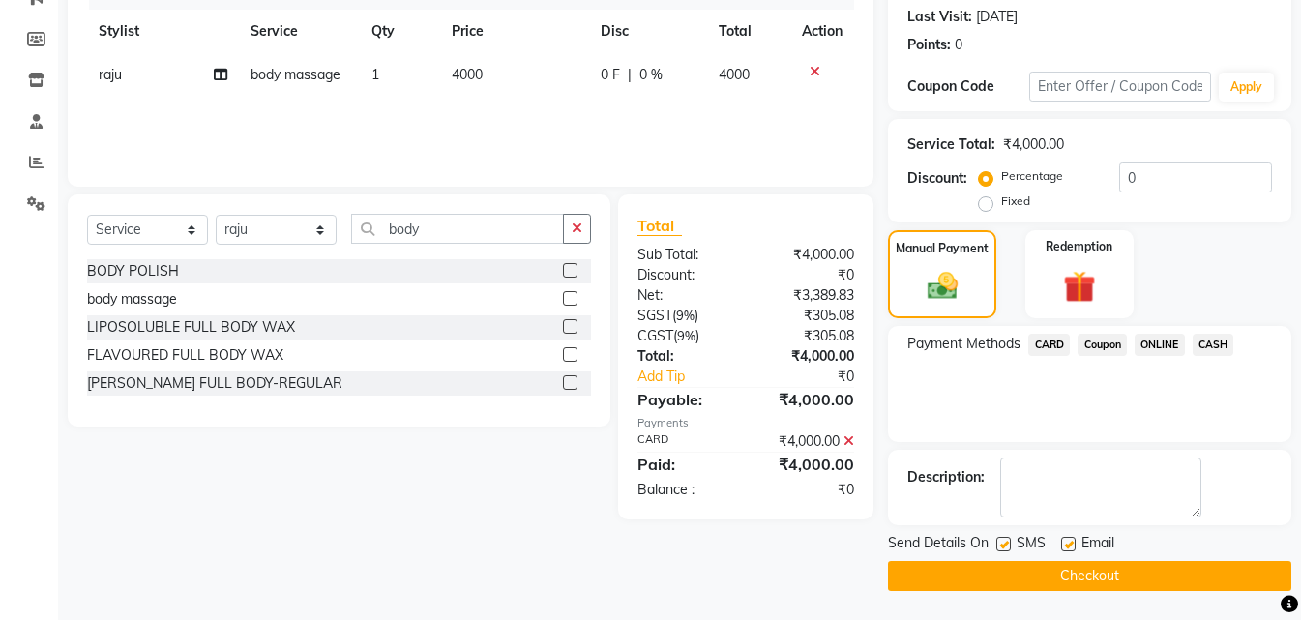
click at [1124, 573] on button "Checkout" at bounding box center [1089, 576] width 403 height 30
